Goal: Navigation & Orientation: Find specific page/section

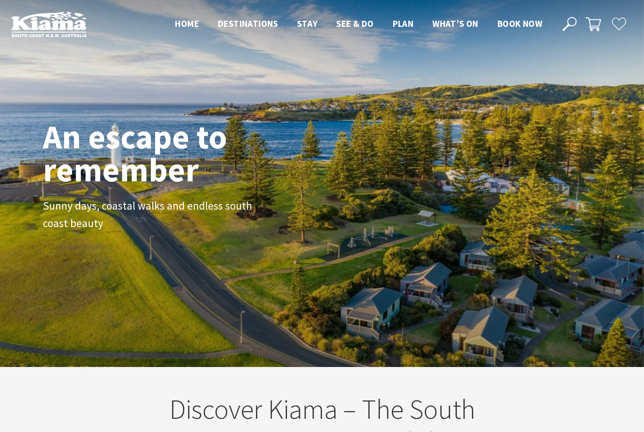
scroll to position [140, 637]
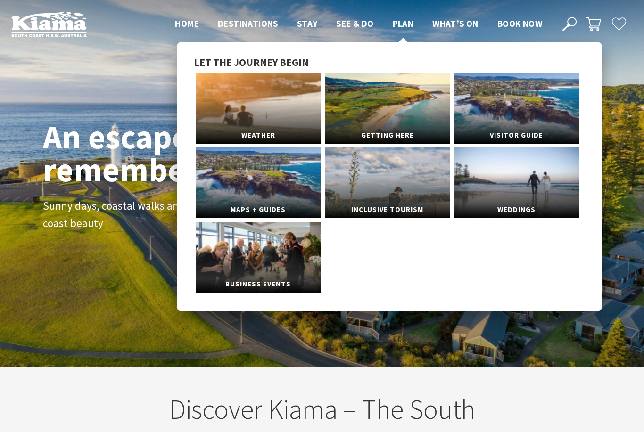
click at [394, 26] on span "Plan" at bounding box center [403, 23] width 21 height 11
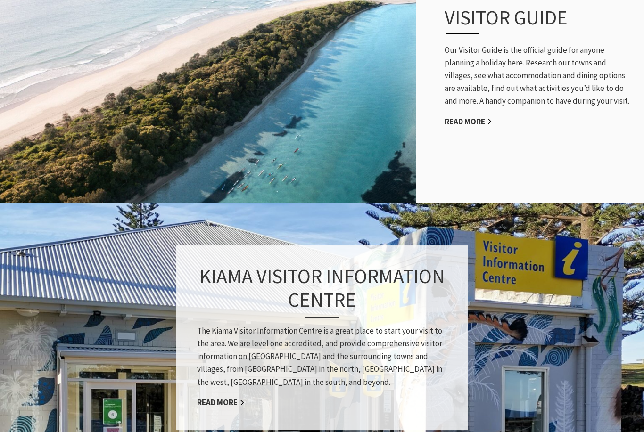
scroll to position [642, 0]
click at [472, 127] on link "Read More" at bounding box center [469, 121] width 48 height 11
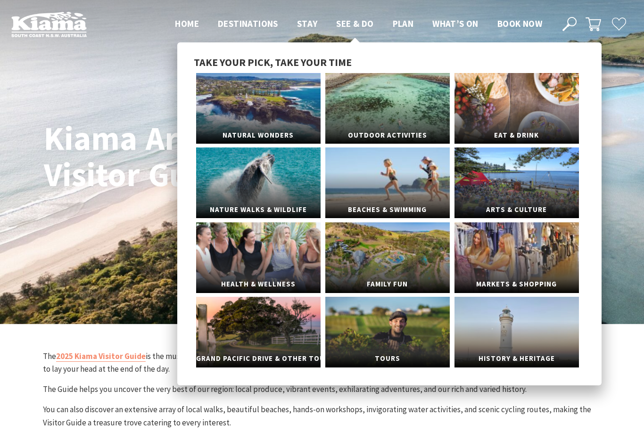
click at [363, 20] on span "See & Do" at bounding box center [354, 23] width 37 height 11
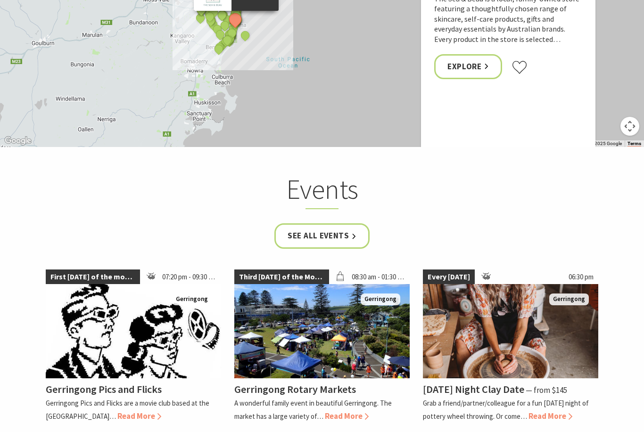
scroll to position [2089, 0]
